Goal: Find specific page/section: Find specific page/section

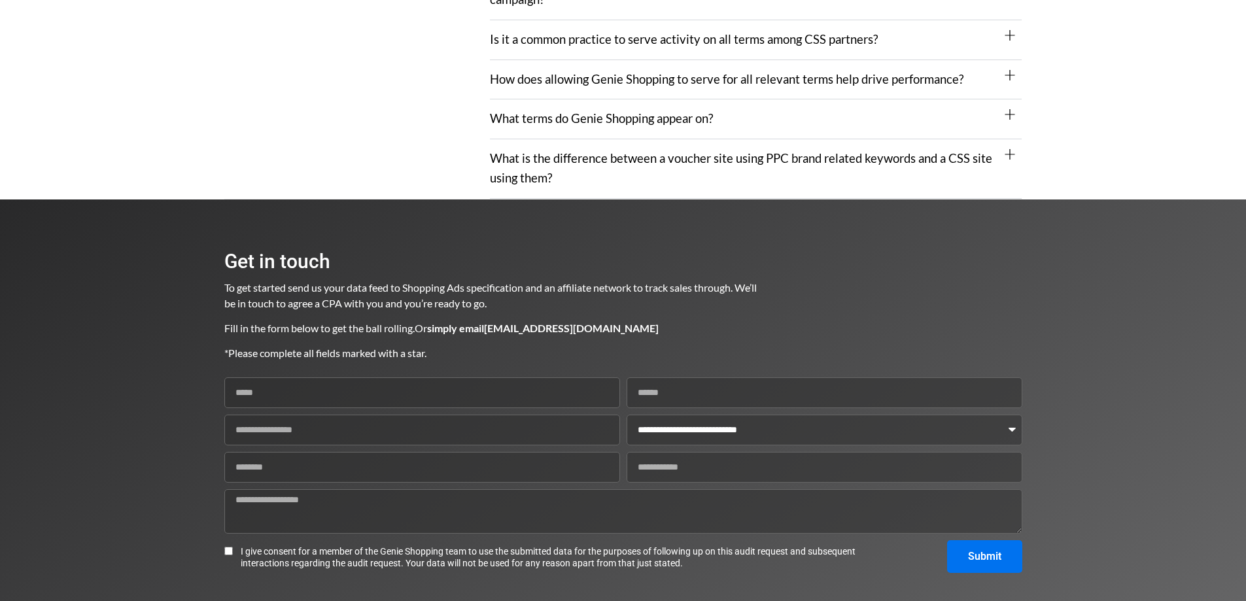
scroll to position [1680, 0]
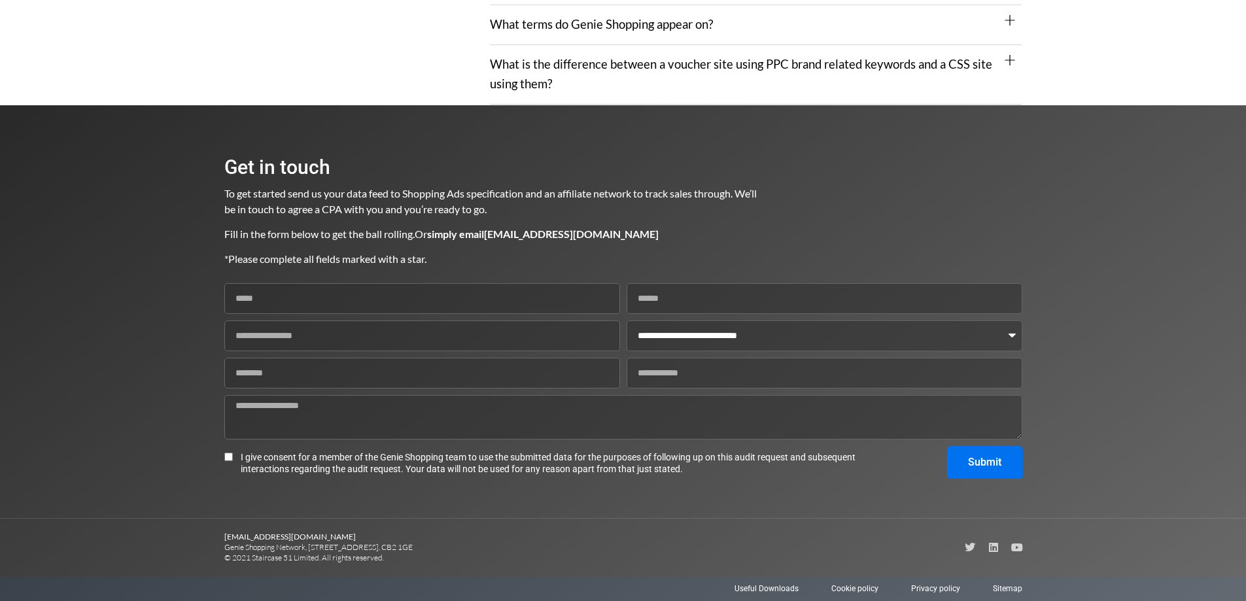
click at [802, 336] on select "**********" at bounding box center [825, 336] width 396 height 31
click at [579, 232] on b "simply email advertising@genieshopping.co.uk" at bounding box center [543, 234] width 232 height 12
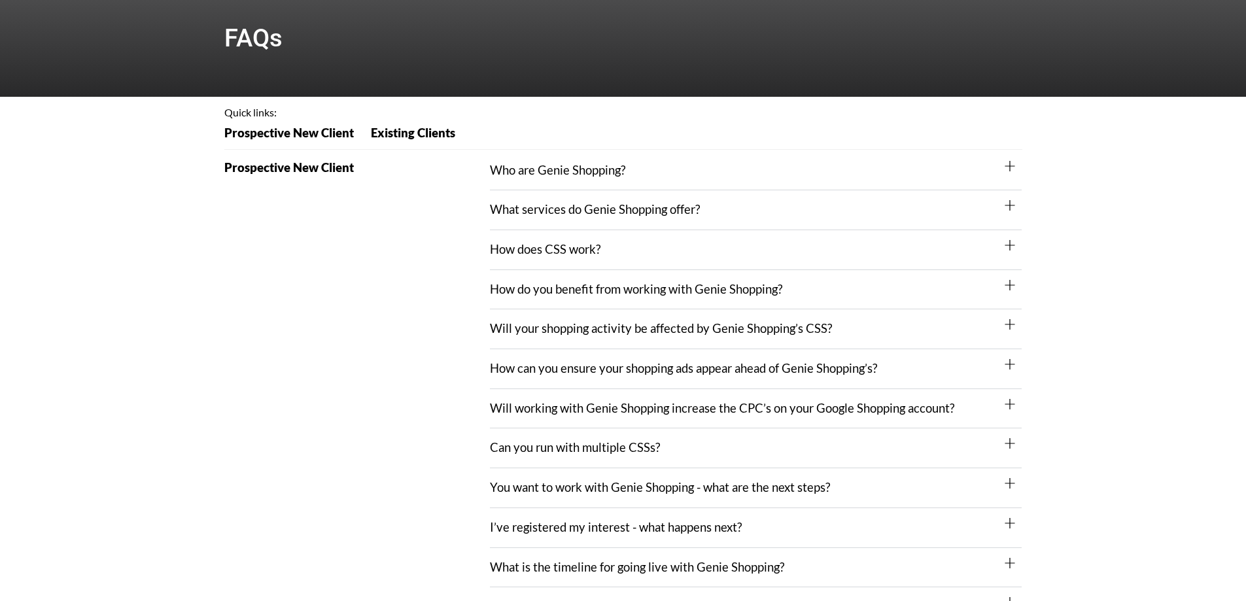
scroll to position [0, 0]
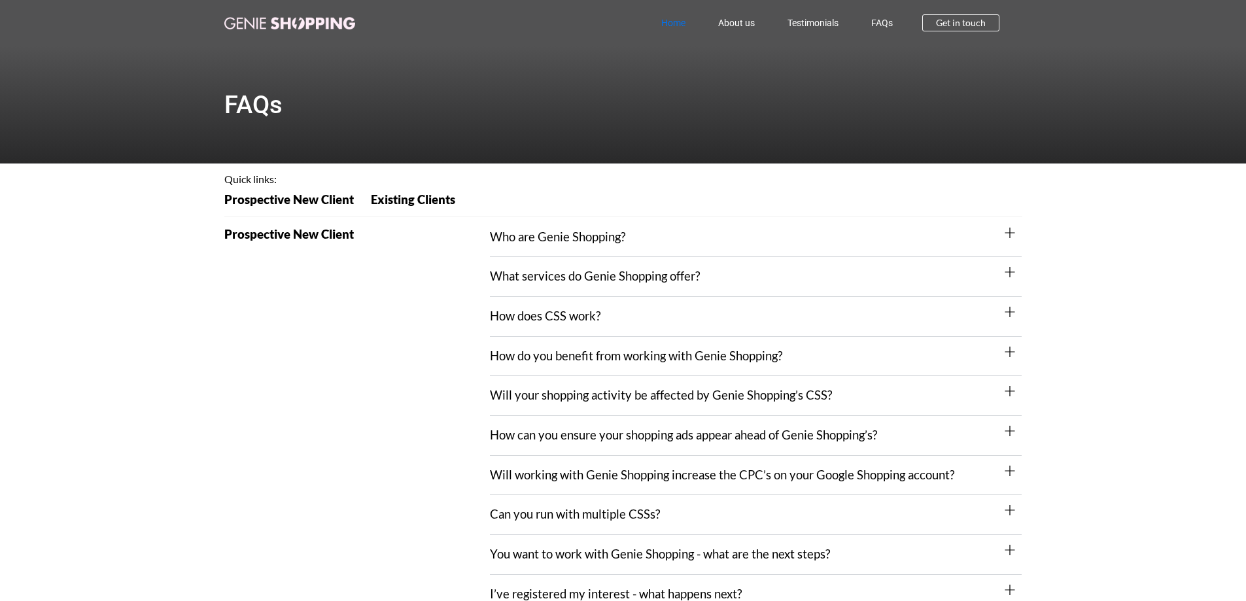
click at [677, 22] on link "Home" at bounding box center [673, 23] width 57 height 30
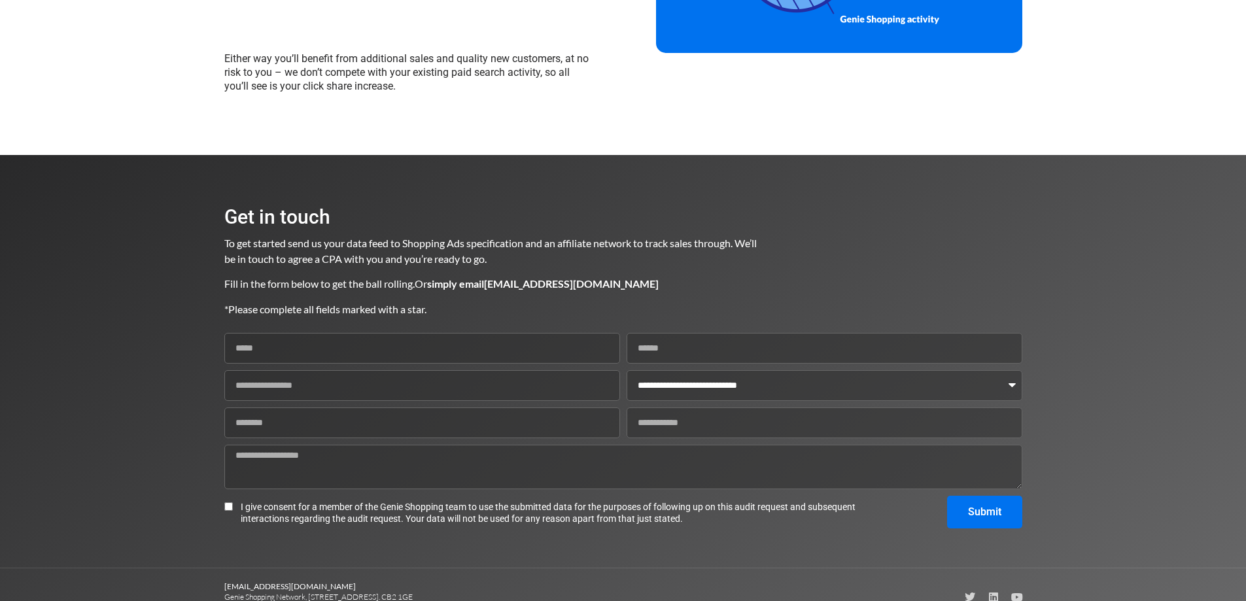
scroll to position [1426, 0]
